Goal: Register for event/course: Register for event/course

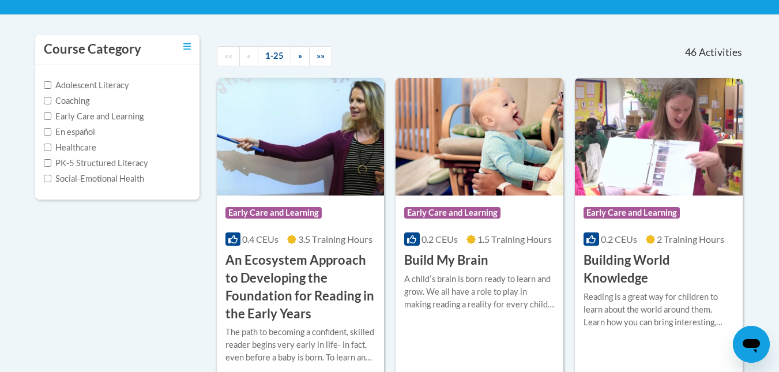
scroll to position [231, 0]
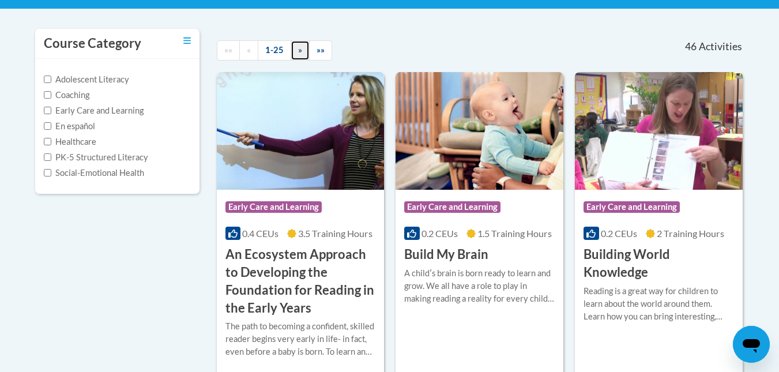
click at [300, 51] on span "»" at bounding box center [300, 50] width 4 height 10
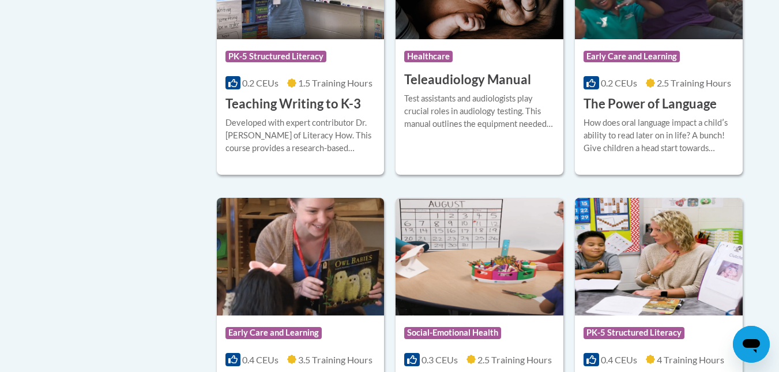
scroll to position [1867, 0]
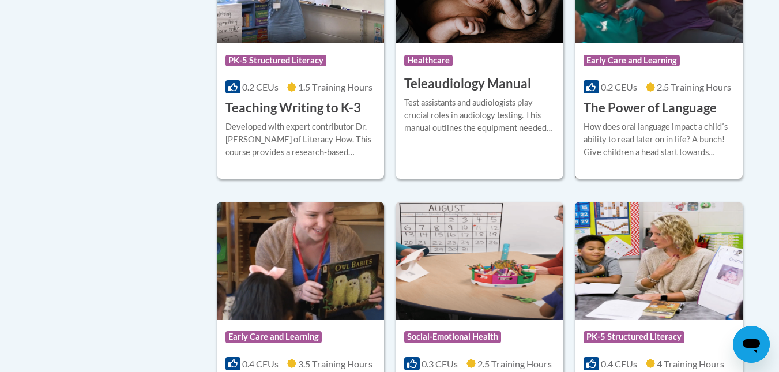
click at [662, 121] on div "How does oral language impact a childʹs ability to read later on in life? A bun…" at bounding box center [659, 140] width 151 height 38
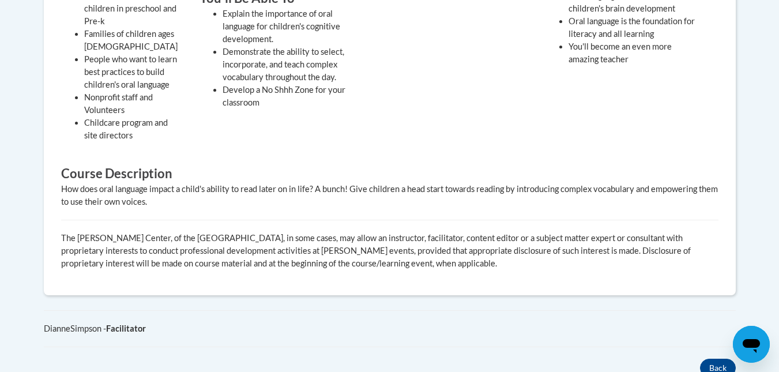
scroll to position [564, 0]
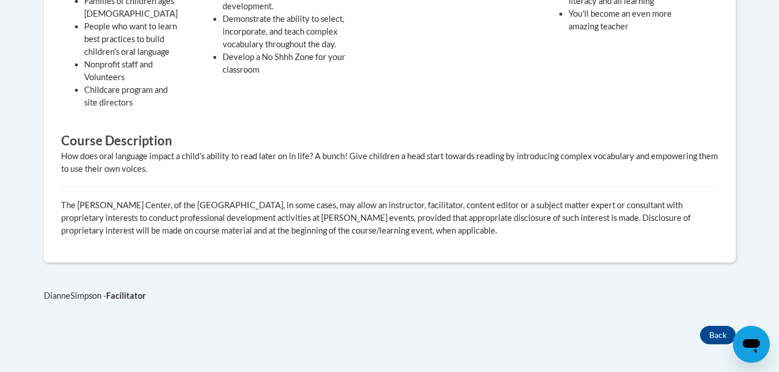
click at [742, 243] on div "Overview Cost 100% Free Time to complete 2.5 Hours Provides a Certificate of Tr…" at bounding box center [389, 62] width 709 height 503
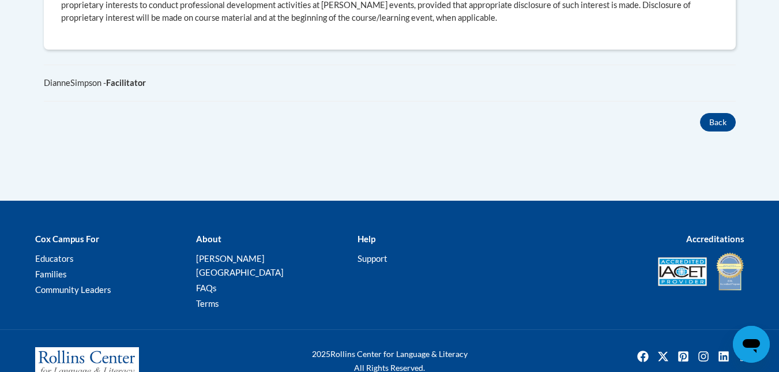
scroll to position [796, 0]
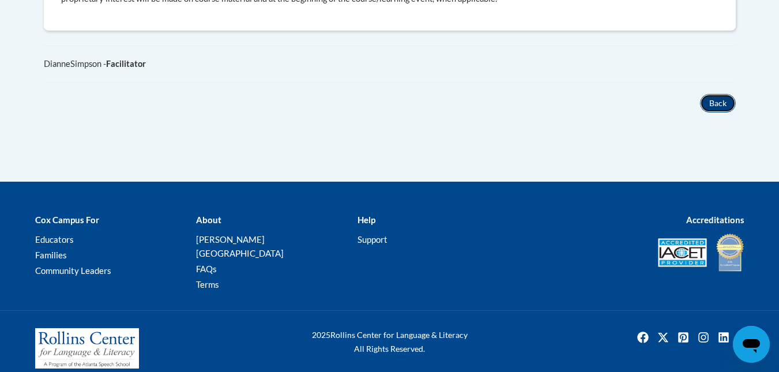
click at [728, 102] on button "Back" at bounding box center [718, 103] width 36 height 18
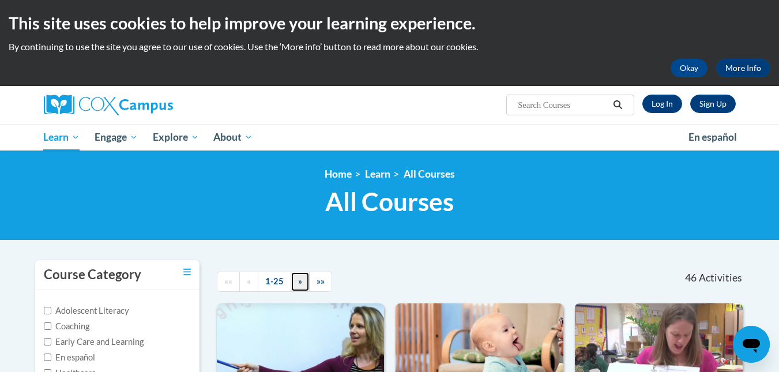
click at [300, 280] on span "»" at bounding box center [300, 281] width 4 height 10
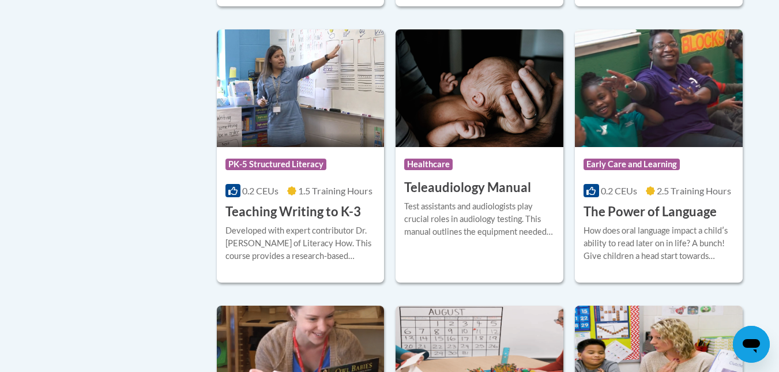
scroll to position [1768, 0]
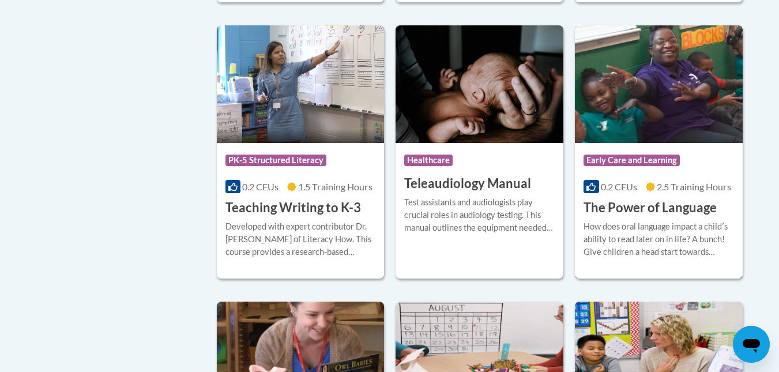
click at [660, 199] on h3 "The Power of Language" at bounding box center [650, 208] width 133 height 18
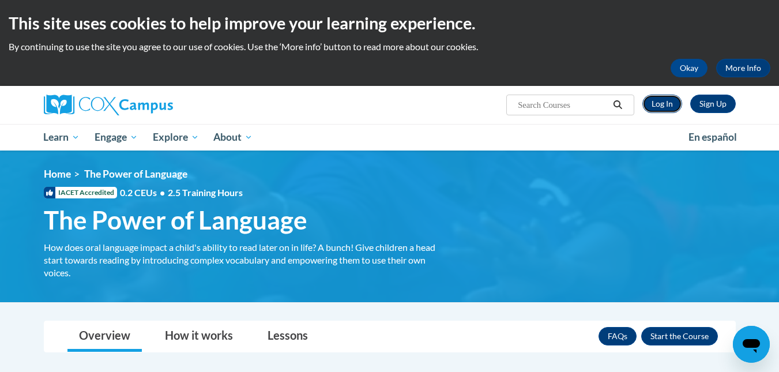
click at [665, 102] on link "Log In" at bounding box center [662, 104] width 40 height 18
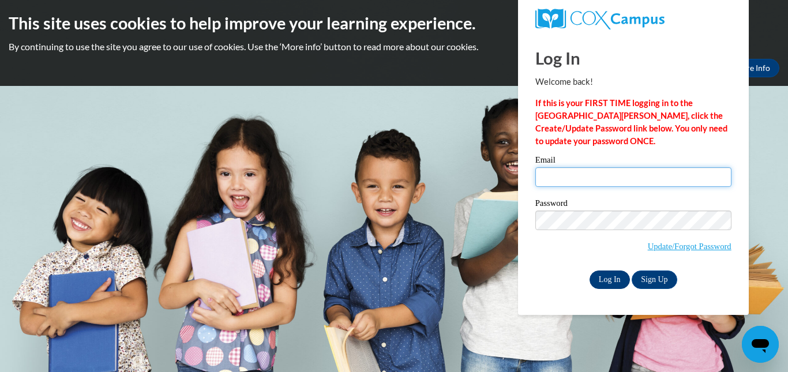
type input "[EMAIL_ADDRESS][DOMAIN_NAME]"
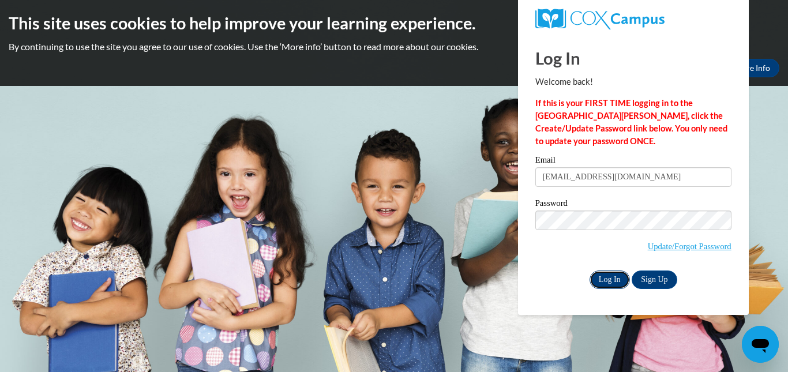
click at [609, 281] on input "Log In" at bounding box center [609, 279] width 40 height 18
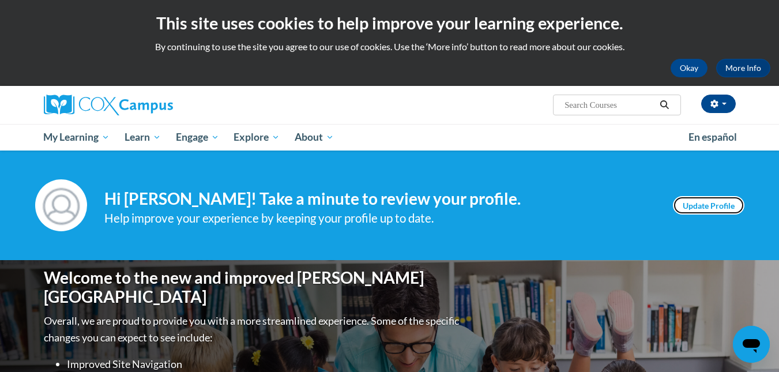
click at [702, 210] on link "Update Profile" at bounding box center [709, 205] width 72 height 18
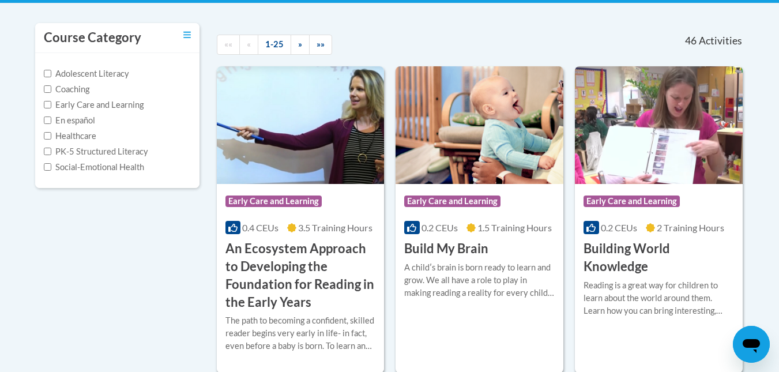
scroll to position [198, 0]
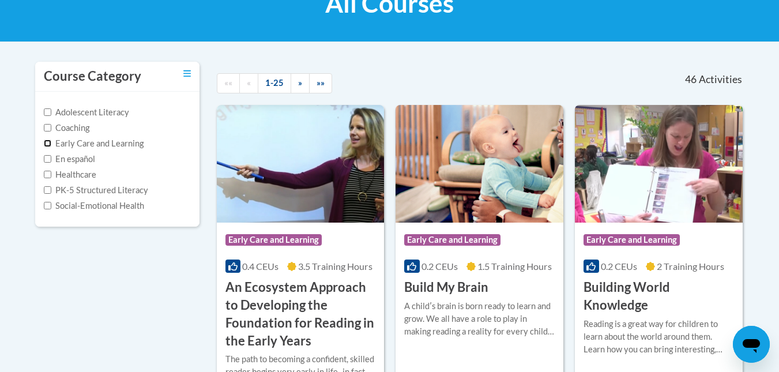
click at [48, 145] on input "Early Care and Learning" at bounding box center [47, 143] width 7 height 7
checkbox input "true"
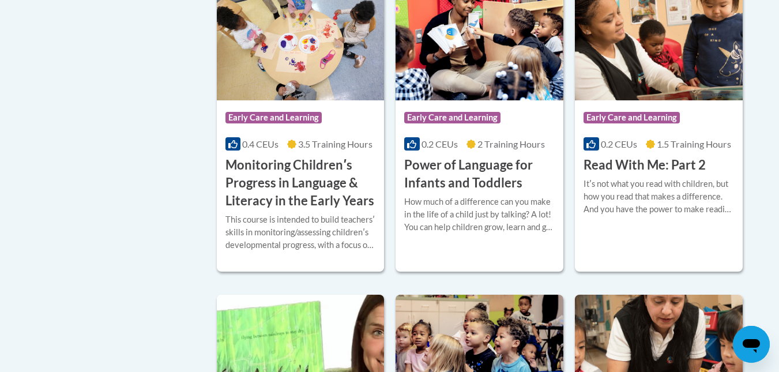
scroll to position [869, 0]
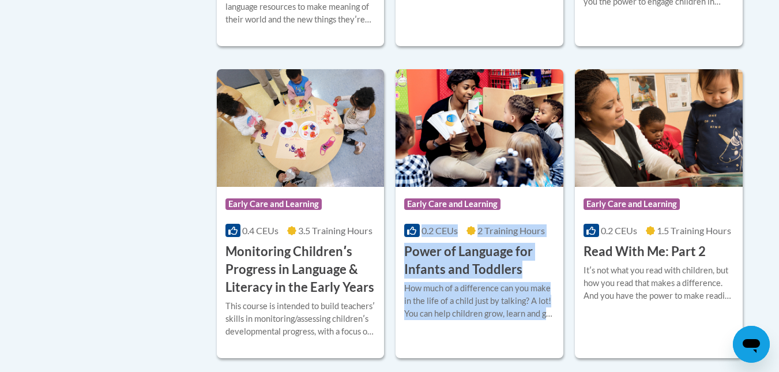
drag, startPoint x: 569, startPoint y: 104, endPoint x: 522, endPoint y: 223, distance: 127.1
click at [522, 223] on div "Course Category: Early Care and Learning 0.4 CEUs 3.5 Training Hours COURSE An …" at bounding box center [481, 334] width 528 height 1814
click at [522, 219] on div "Course Category: Early Care and Learning" at bounding box center [479, 206] width 151 height 26
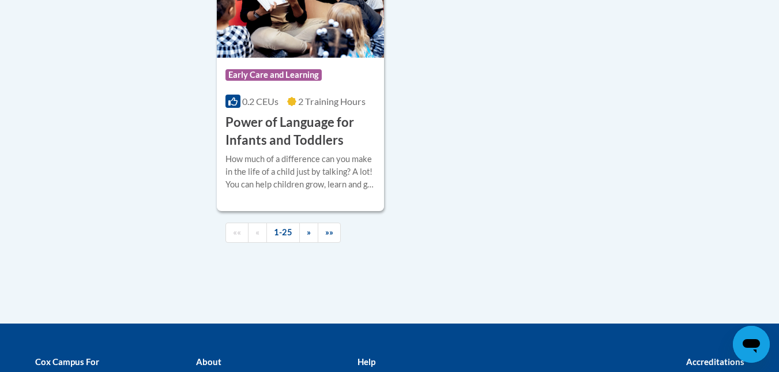
scroll to position [2764, 0]
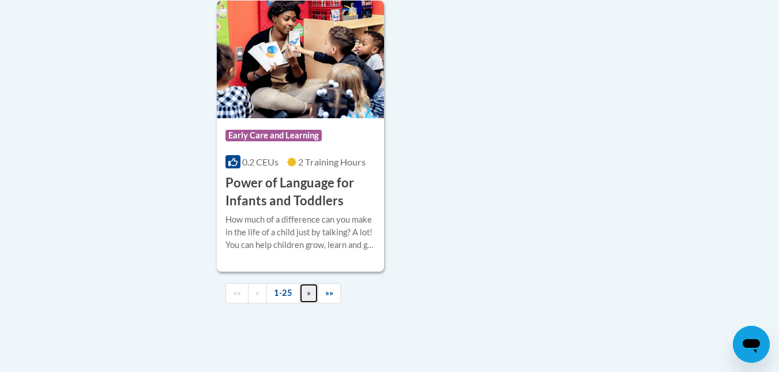
click at [309, 298] on span "»" at bounding box center [309, 293] width 4 height 10
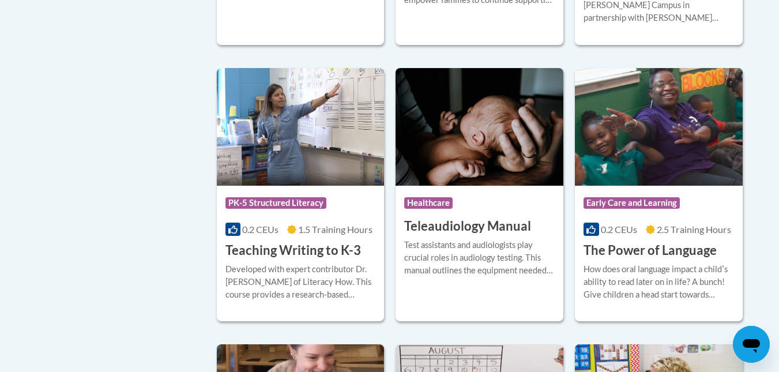
scroll to position [1670, 0]
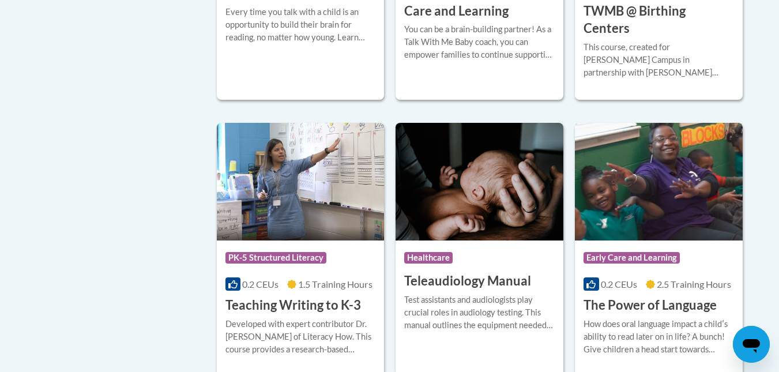
click at [653, 296] on h3 "The Power of Language" at bounding box center [650, 305] width 133 height 18
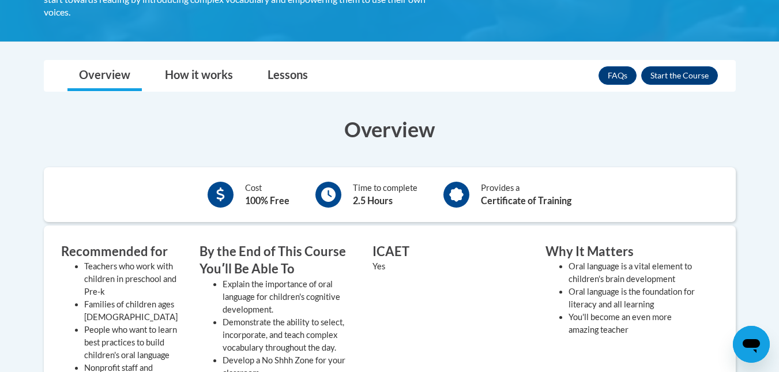
scroll to position [224, 0]
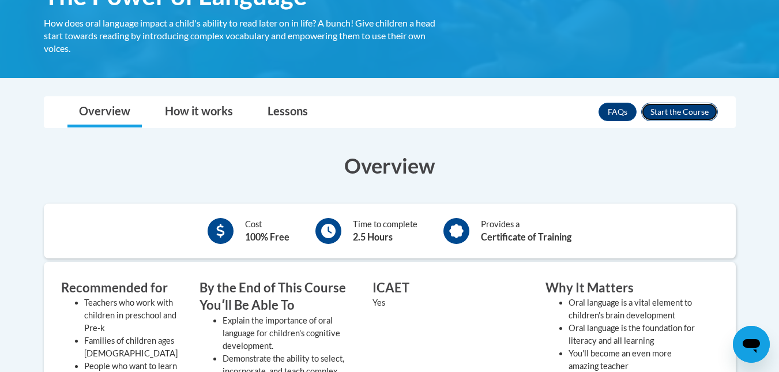
click at [700, 107] on button "Enroll" at bounding box center [679, 112] width 77 height 18
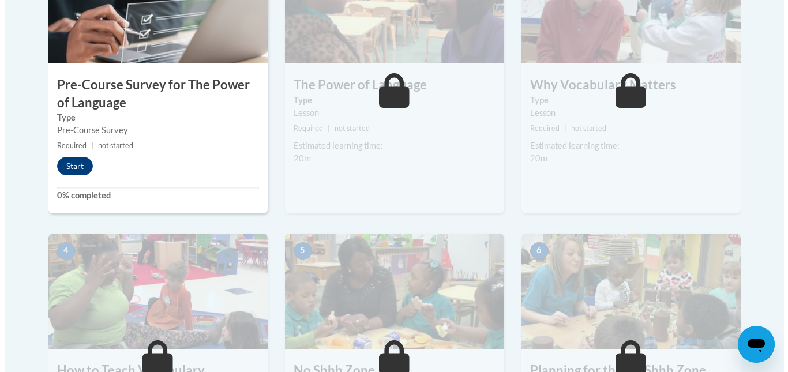
scroll to position [413, 0]
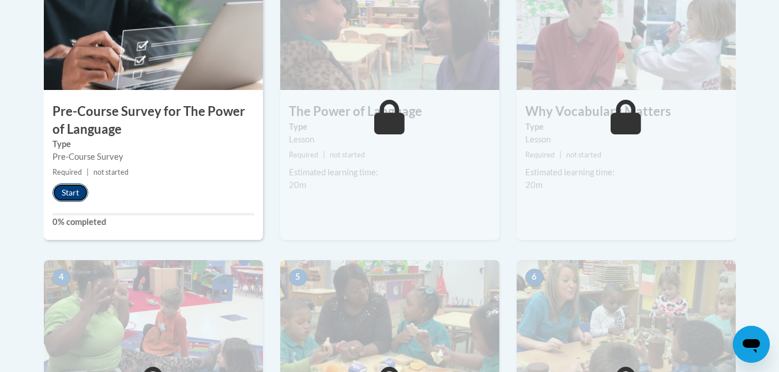
click at [76, 189] on button "Start" at bounding box center [70, 192] width 36 height 18
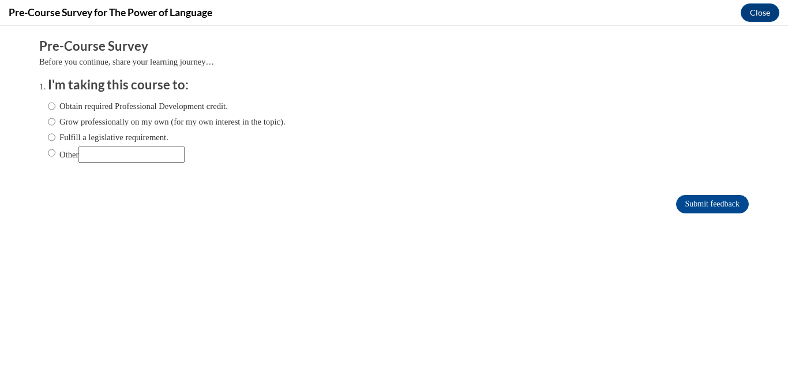
scroll to position [0, 0]
click at [48, 108] on input "Obtain required Professional Development credit." at bounding box center [51, 106] width 7 height 13
radio input "true"
click at [696, 202] on input "Submit feedback" at bounding box center [712, 204] width 73 height 18
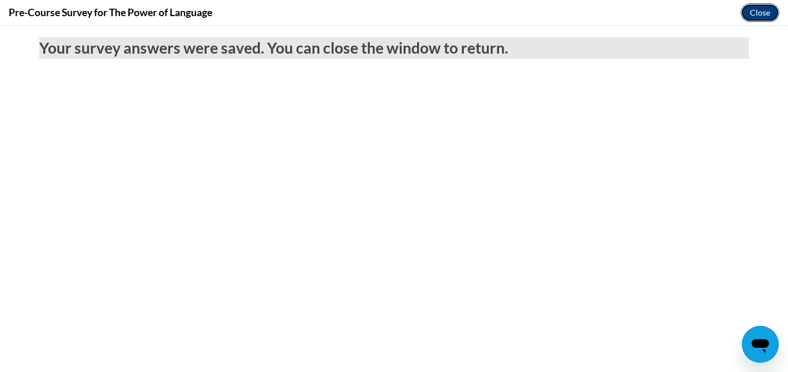
click at [765, 12] on button "Close" at bounding box center [760, 12] width 39 height 18
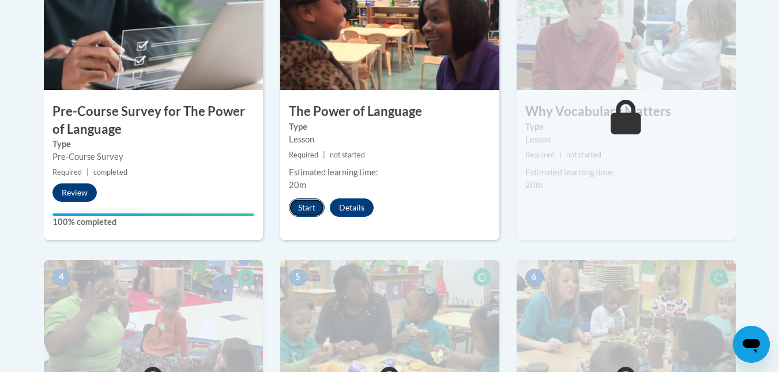
click at [306, 205] on button "Start" at bounding box center [307, 207] width 36 height 18
